Goal: Task Accomplishment & Management: Complete application form

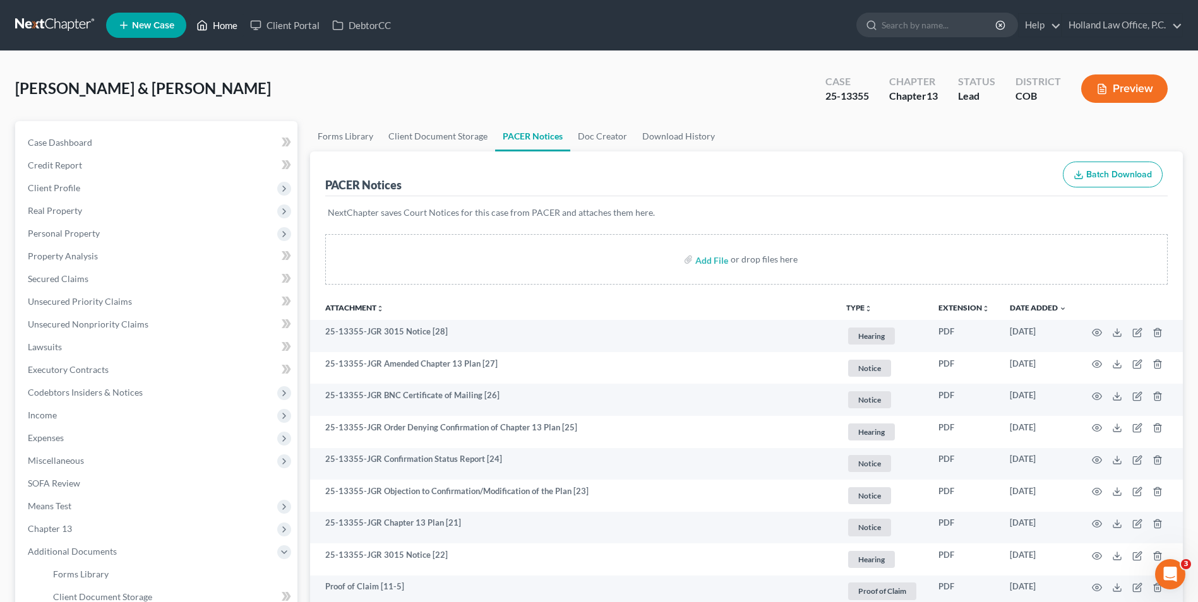
click at [203, 21] on icon at bounding box center [202, 25] width 9 height 9
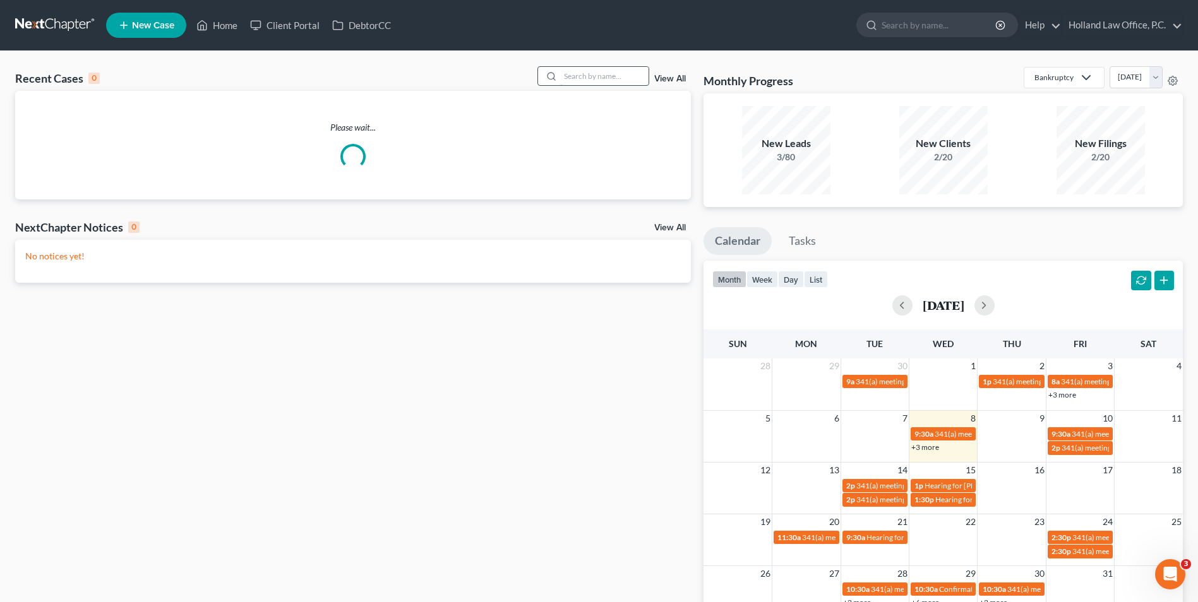
click at [609, 74] on input "search" at bounding box center [604, 76] width 88 height 18
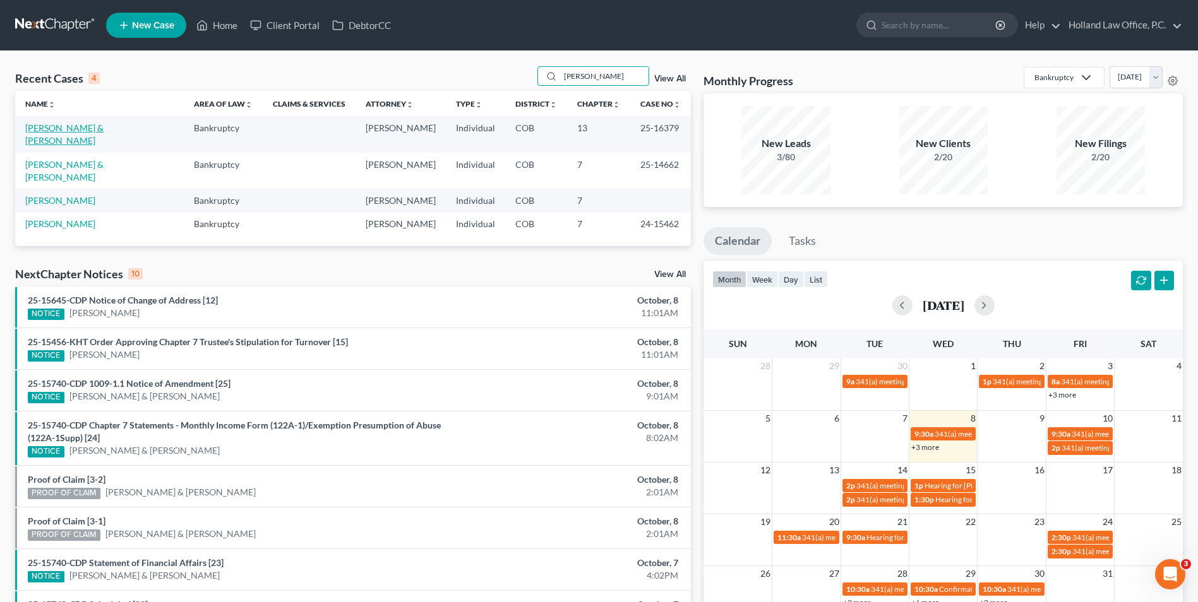
type input "[PERSON_NAME]"
click at [64, 125] on link "[PERSON_NAME] & [PERSON_NAME]" at bounding box center [64, 133] width 78 height 23
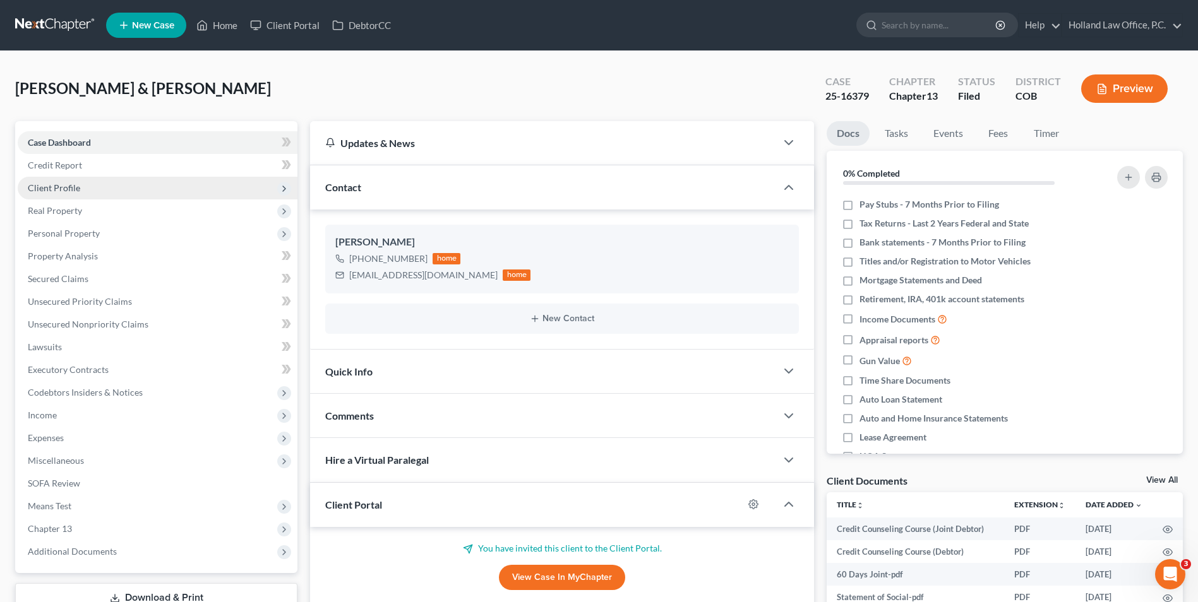
click at [76, 190] on span "Client Profile" at bounding box center [54, 187] width 52 height 11
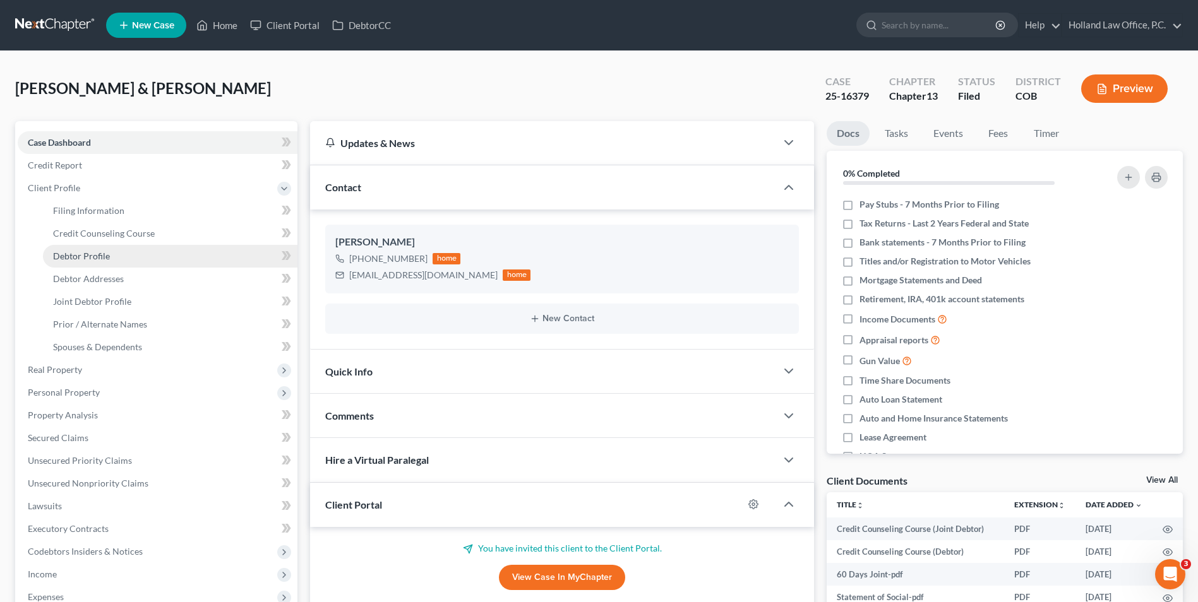
click at [95, 256] on span "Debtor Profile" at bounding box center [81, 256] width 57 height 11
select select "1"
select select "2"
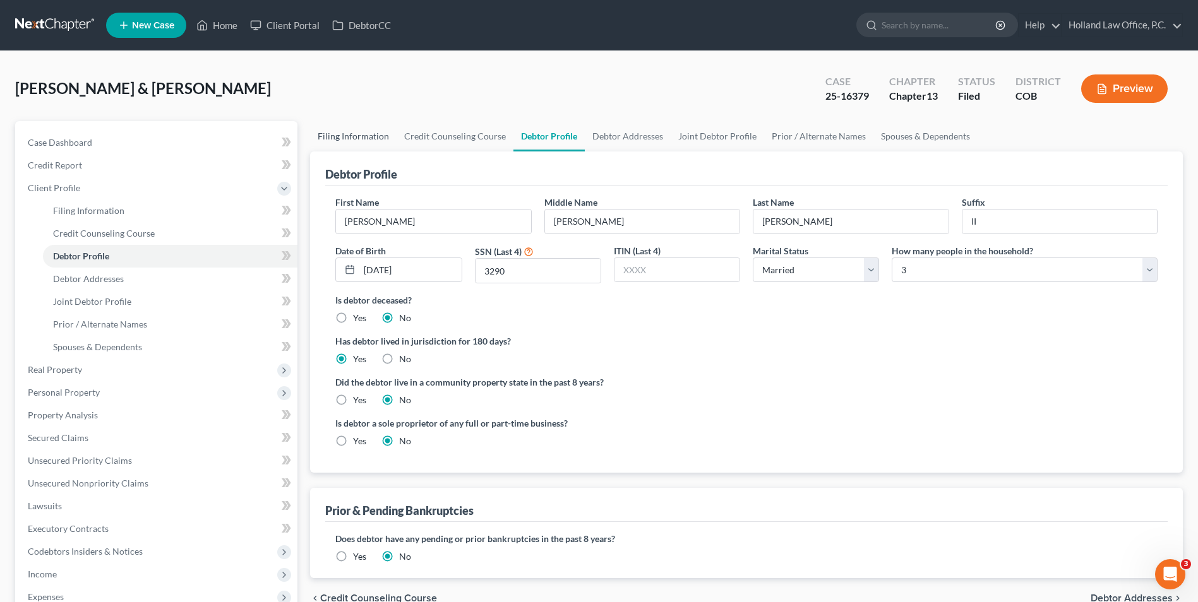
click at [345, 139] on link "Filing Information" at bounding box center [353, 136] width 87 height 30
select select "1"
select select "3"
select select "11"
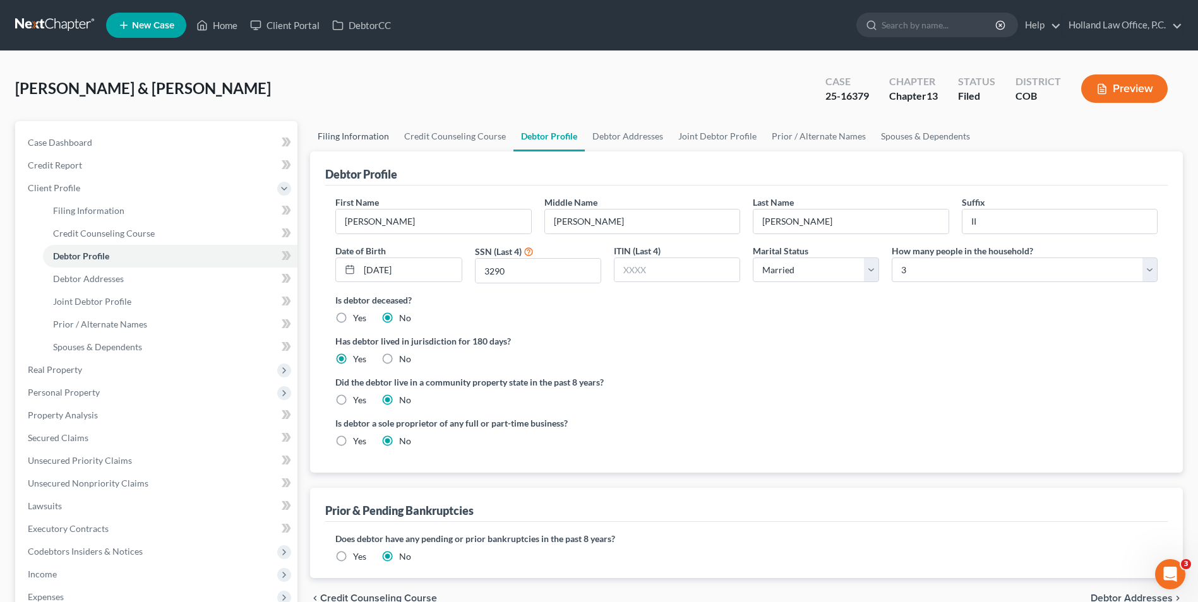
select select "0"
select select "5"
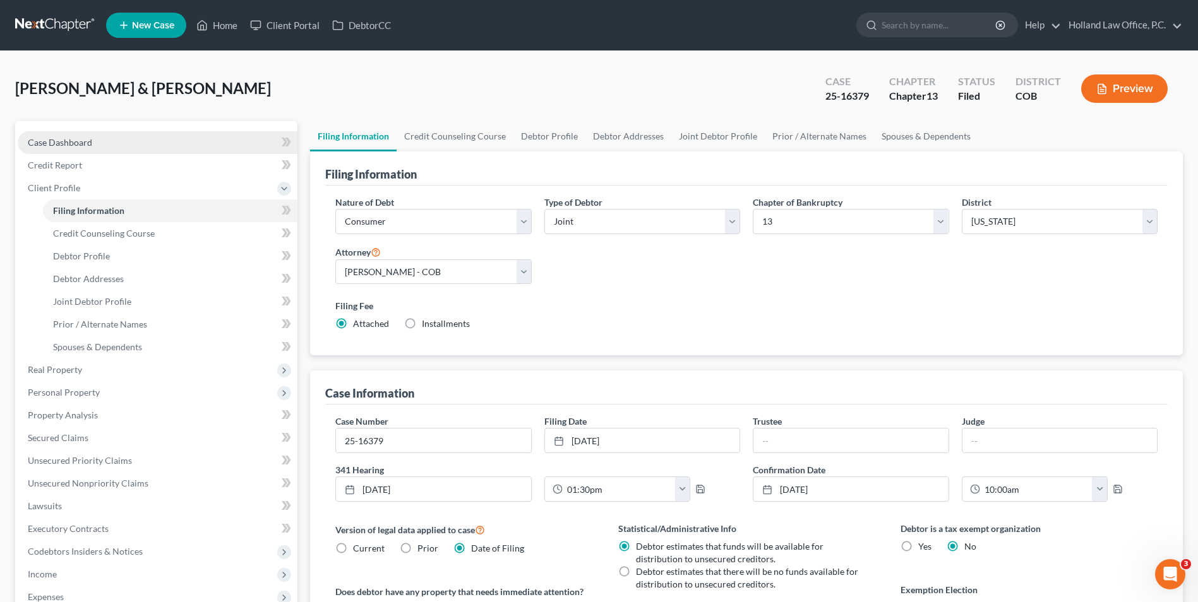
click at [105, 140] on link "Case Dashboard" at bounding box center [158, 142] width 280 height 23
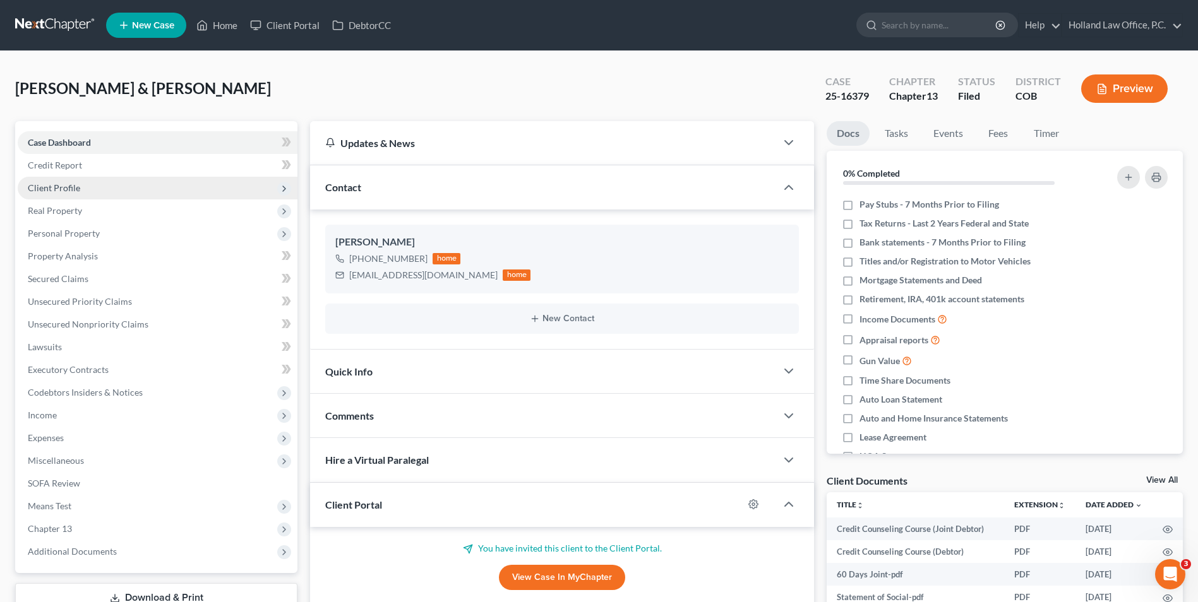
click at [90, 193] on span "Client Profile" at bounding box center [158, 188] width 280 height 23
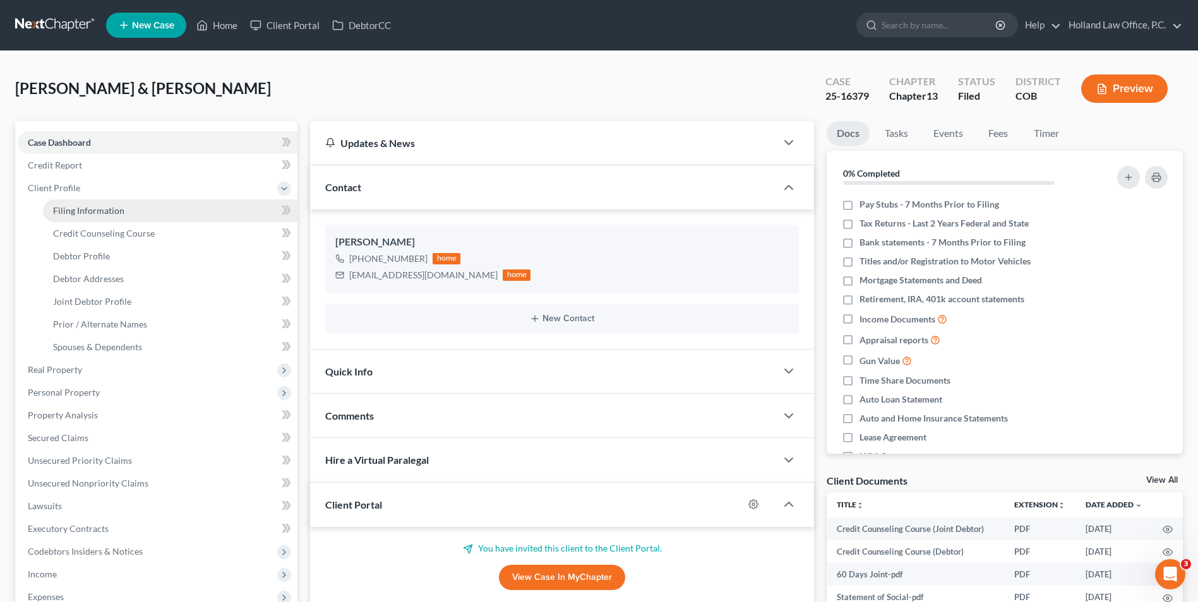
click at [99, 210] on span "Filing Information" at bounding box center [88, 210] width 71 height 11
select select "1"
select select "3"
select select "11"
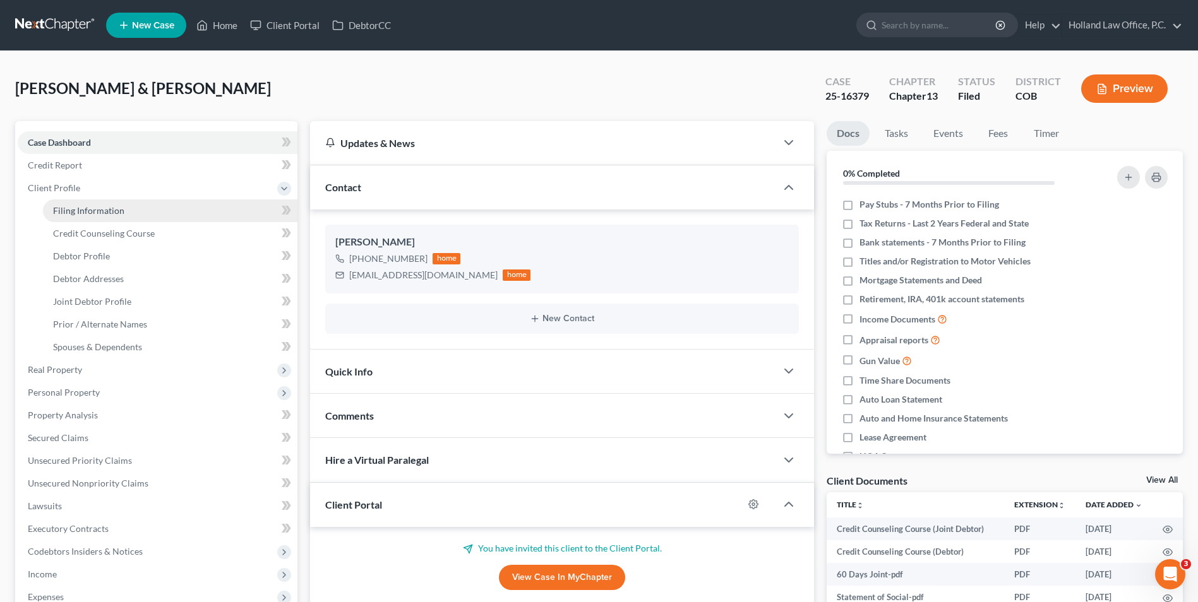
select select "0"
select select "5"
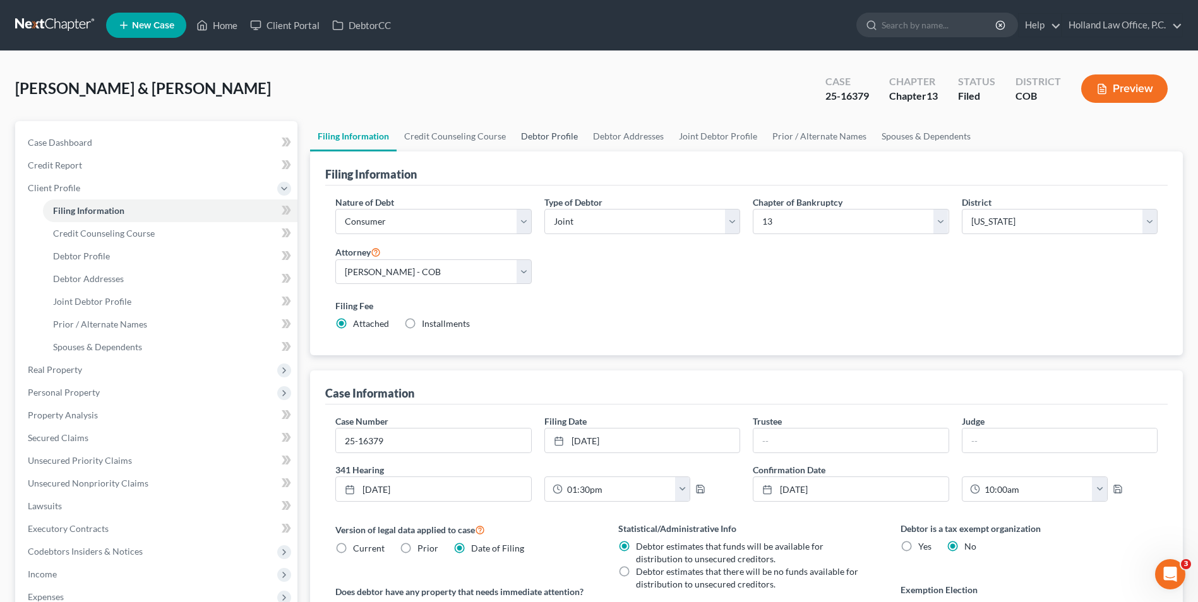
click at [542, 138] on link "Debtor Profile" at bounding box center [549, 136] width 72 height 30
select select "1"
select select "2"
